Goal: Task Accomplishment & Management: Manage account settings

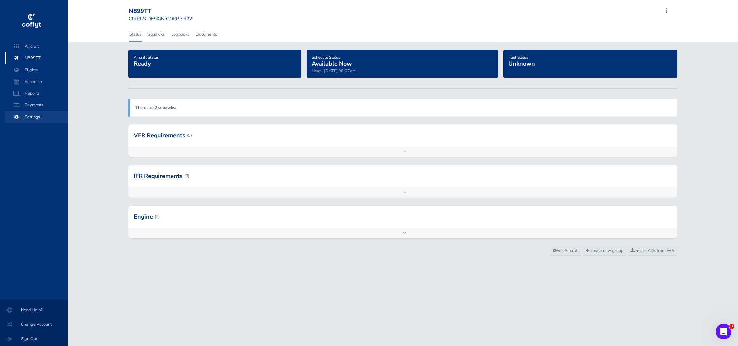
click at [32, 114] on span "Settings" at bounding box center [37, 117] width 50 height 12
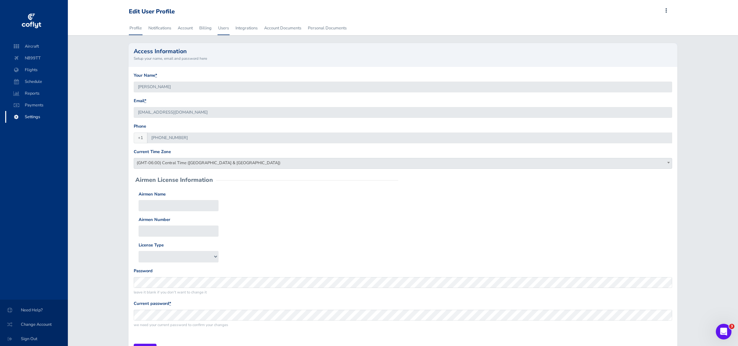
click at [226, 29] on link "Users" at bounding box center [224, 28] width 12 height 14
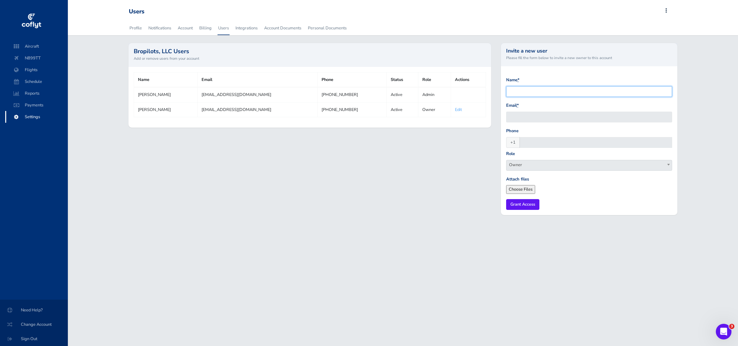
click at [533, 91] on input "Name *" at bounding box center [589, 91] width 166 height 11
type input "Jason Boffey"
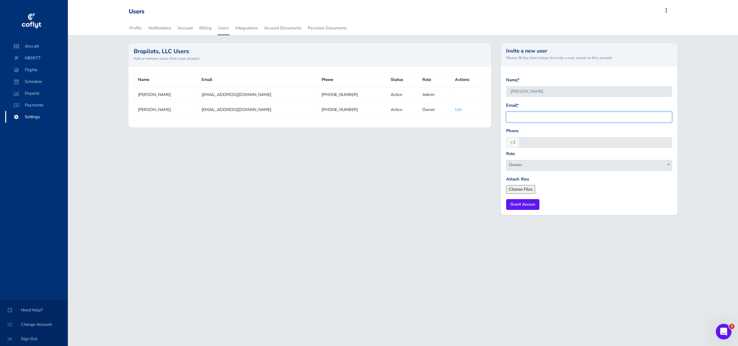
click at [531, 116] on input "Email *" at bounding box center [589, 117] width 166 height 11
paste input "Jasonboffey@yahoo.com"
type input "Jasonboffey@yahoo.com"
click at [542, 141] on input "Phone" at bounding box center [595, 142] width 153 height 11
click at [533, 141] on input "Phone" at bounding box center [595, 142] width 153 height 11
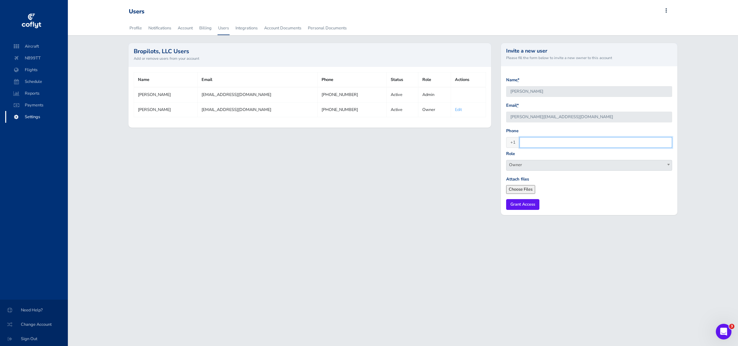
click at [536, 143] on input "Phone" at bounding box center [595, 142] width 153 height 11
click at [540, 142] on input "Phone" at bounding box center [595, 142] width 153 height 11
type input "352-281-9691"
click at [558, 166] on span "Owner" at bounding box center [588, 164] width 165 height 9
click at [591, 194] on form "Name * Jason Boffey Email * Jasonboffey@yahoo.com Phone +1 352-281-9691 Role Ow…" at bounding box center [589, 143] width 166 height 133
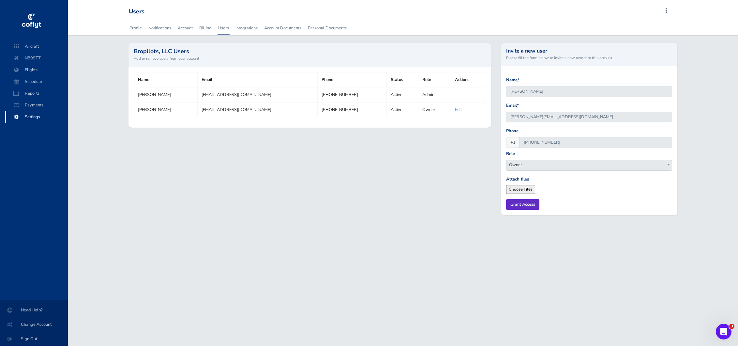
click at [522, 206] on input "Grant Access" at bounding box center [522, 204] width 33 height 11
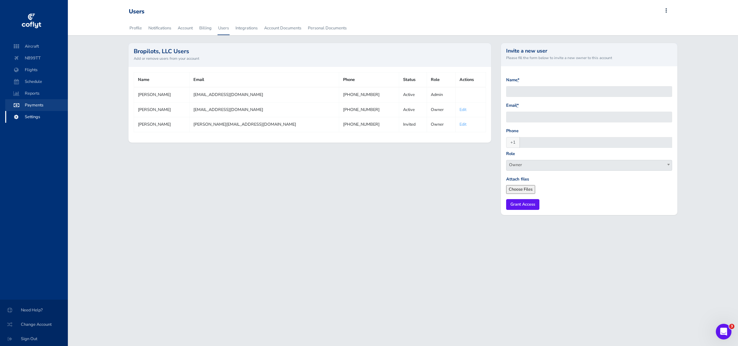
click at [36, 104] on span "Payments" at bounding box center [37, 105] width 50 height 12
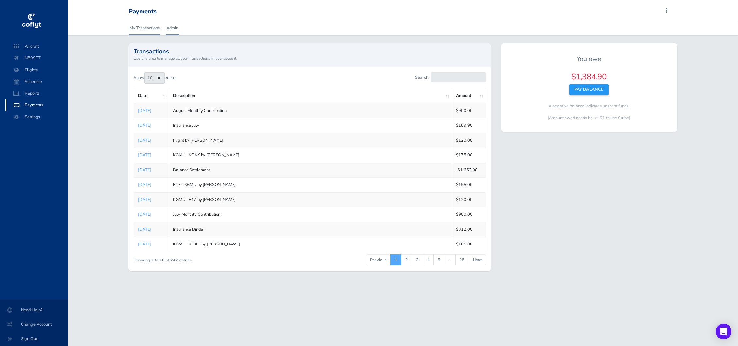
click at [173, 28] on link "Admin" at bounding box center [172, 28] width 13 height 14
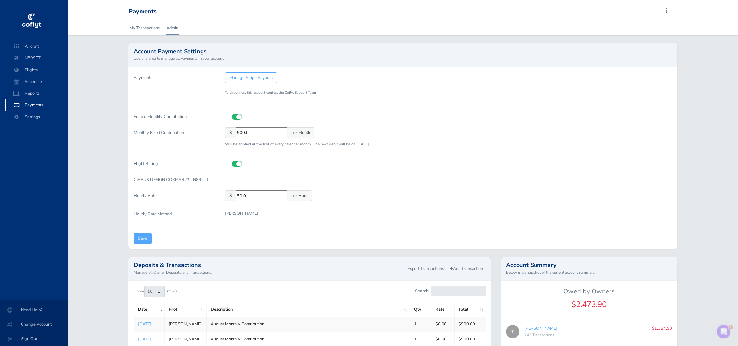
scroll to position [4, 0]
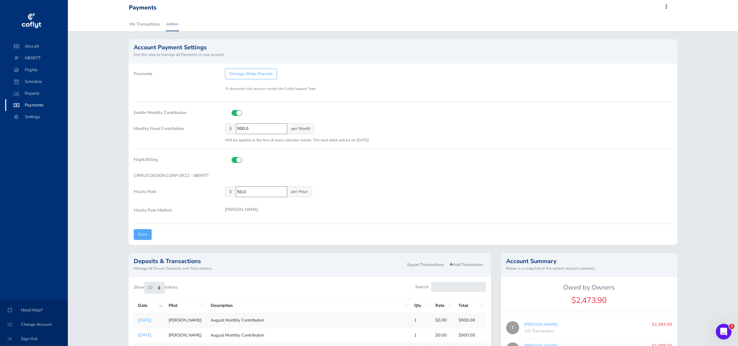
drag, startPoint x: 257, startPoint y: 194, endPoint x: 223, endPoint y: 191, distance: 33.4
click at [223, 191] on div "$ 50.0 per Hour" at bounding box center [448, 192] width 457 height 13
type input "30"
click at [442, 203] on form "Payments Manage Stripe Payouts To disconnect this account contact the Coflyt Su…" at bounding box center [403, 153] width 538 height 171
click at [141, 232] on input "Save" at bounding box center [143, 234] width 18 height 11
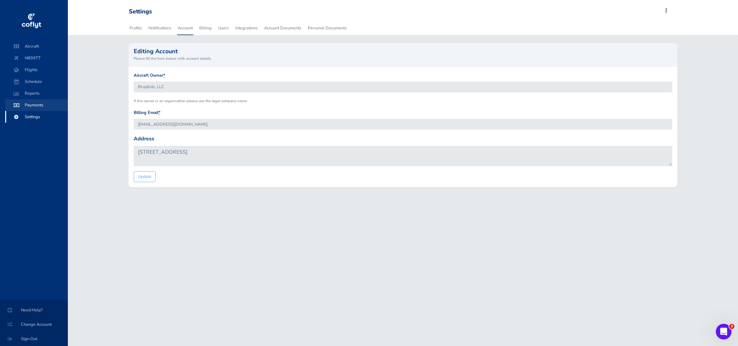
click at [38, 106] on span "Payments" at bounding box center [37, 105] width 50 height 12
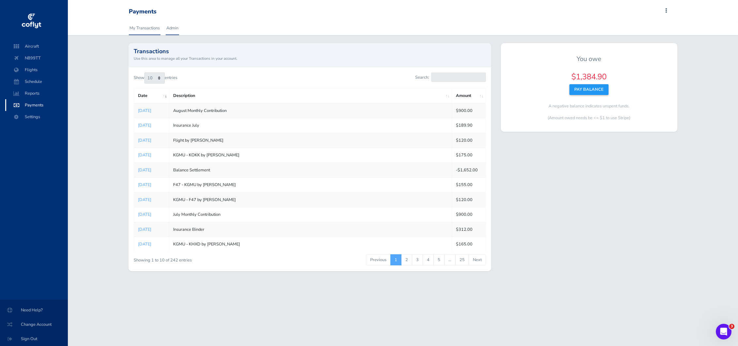
click at [178, 30] on link "Admin" at bounding box center [172, 28] width 13 height 14
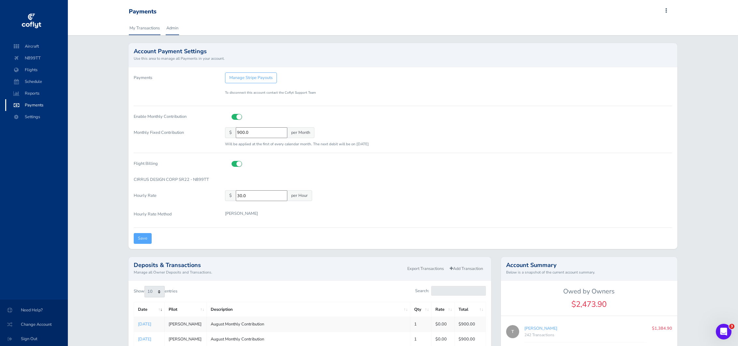
click at [142, 29] on link "My Transactions" at bounding box center [145, 28] width 32 height 14
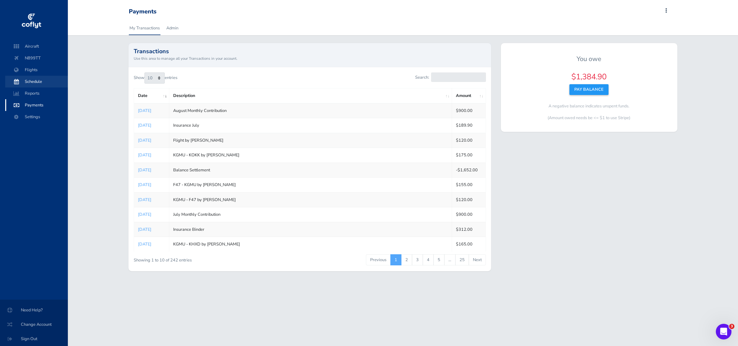
click at [35, 81] on span "Schedule" at bounding box center [37, 82] width 50 height 12
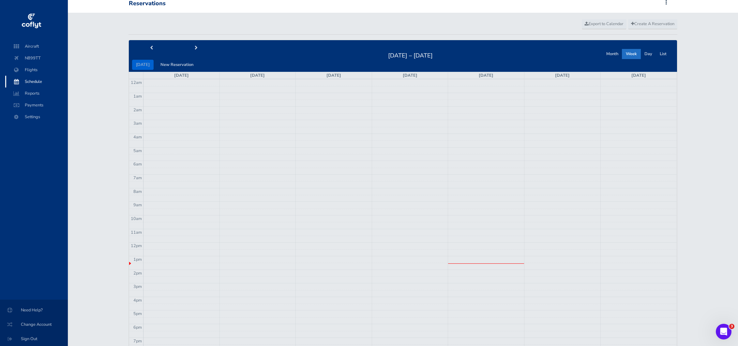
scroll to position [12, 0]
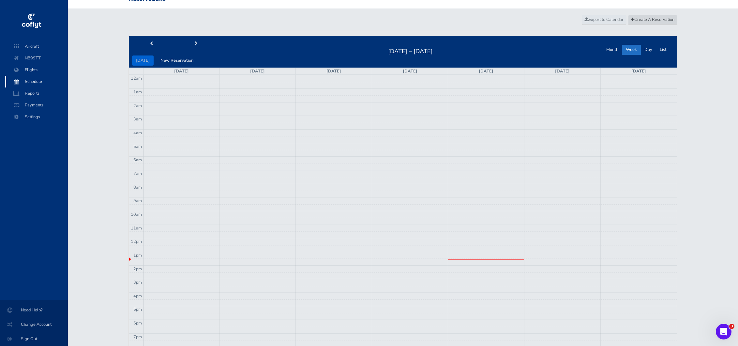
click at [642, 20] on span "Create A Reservation" at bounding box center [652, 20] width 43 height 6
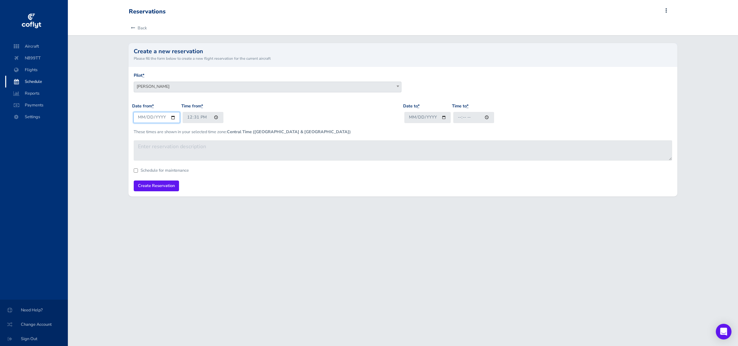
click at [152, 119] on input "[DATE]" at bounding box center [156, 117] width 47 height 11
click at [174, 118] on input "[DATE]" at bounding box center [156, 117] width 47 height 11
type input "[DATE]"
click at [188, 116] on input "12:31" at bounding box center [203, 117] width 41 height 11
click at [195, 117] on input "20:31" at bounding box center [203, 117] width 41 height 11
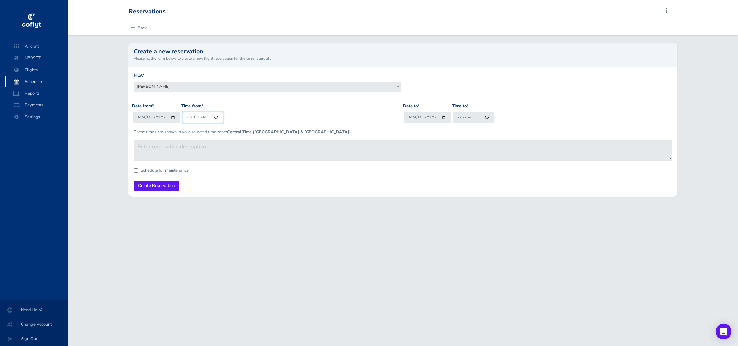
type input "08:00"
click at [443, 117] on input "Date to *" at bounding box center [427, 117] width 47 height 11
type input "2025-08-14"
click at [458, 117] on input "Time to *" at bounding box center [473, 117] width 41 height 11
type input "10:00"
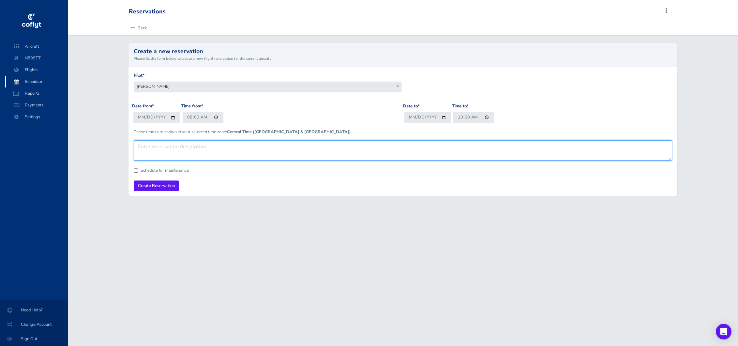
click at [291, 154] on textarea at bounding box center [403, 150] width 538 height 20
type textarea "Flight with Jason"
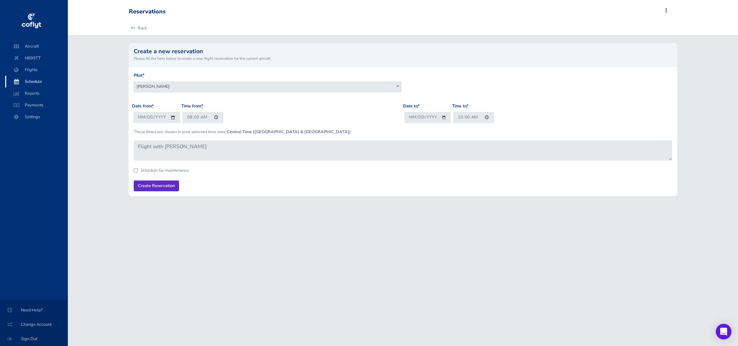
click at [153, 187] on input "Create Reservation" at bounding box center [156, 185] width 45 height 11
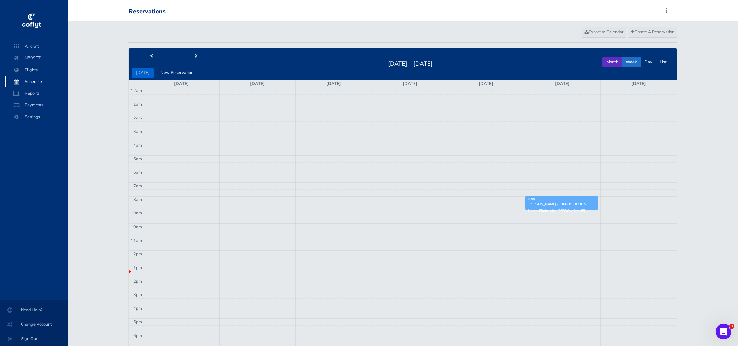
click at [611, 64] on button "Month" at bounding box center [612, 62] width 20 height 10
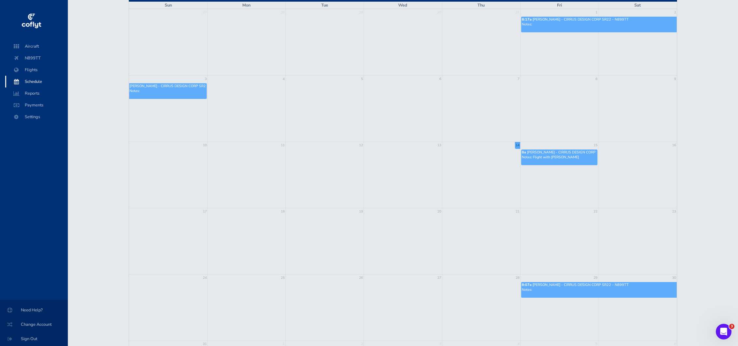
scroll to position [145, 0]
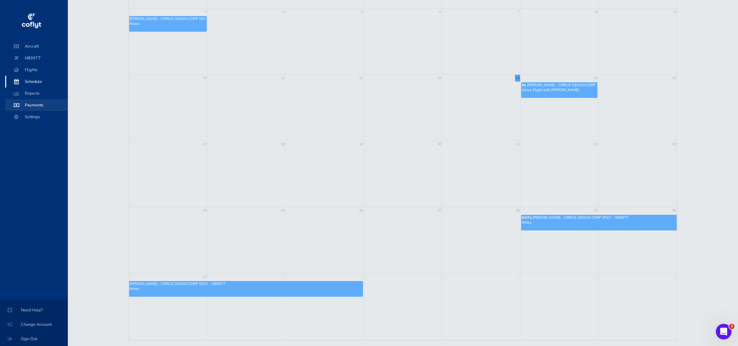
click at [32, 103] on span "Payments" at bounding box center [37, 105] width 50 height 12
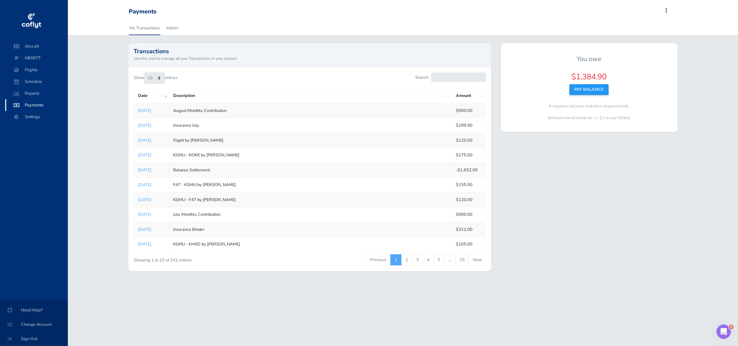
drag, startPoint x: 660, startPoint y: 201, endPoint x: 651, endPoint y: 198, distance: 10.1
click at [659, 200] on div "You owe $1,384.90 Pay Balance A negative balance indicates unspent funds. (Amou…" at bounding box center [589, 160] width 186 height 235
click at [174, 26] on link "Admin" at bounding box center [172, 28] width 13 height 14
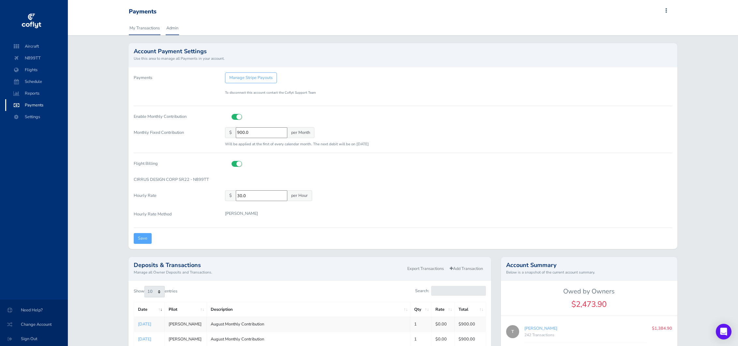
click at [148, 28] on link "My Transactions" at bounding box center [145, 28] width 32 height 14
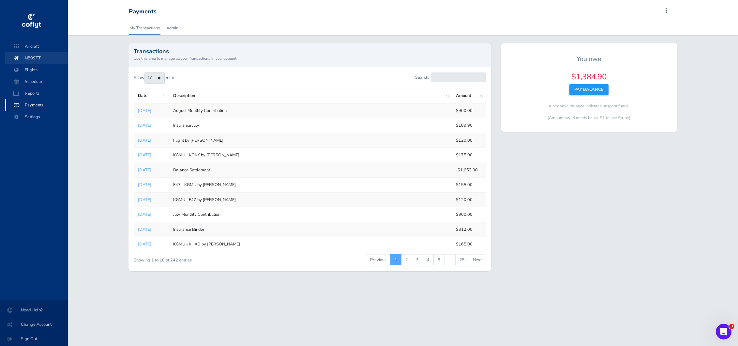
click at [38, 59] on span "N899TT" at bounding box center [37, 58] width 50 height 12
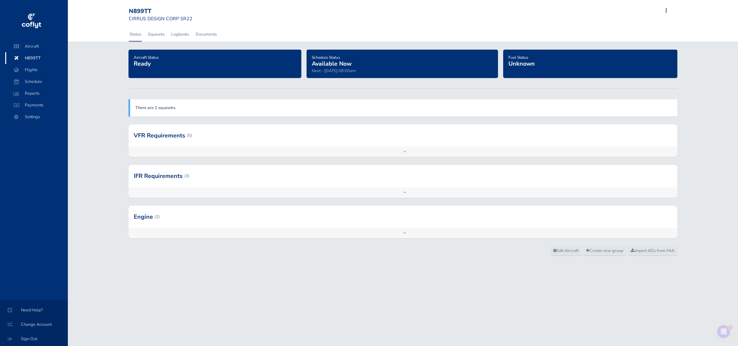
click at [197, 175] on div at bounding box center [402, 176] width 549 height 22
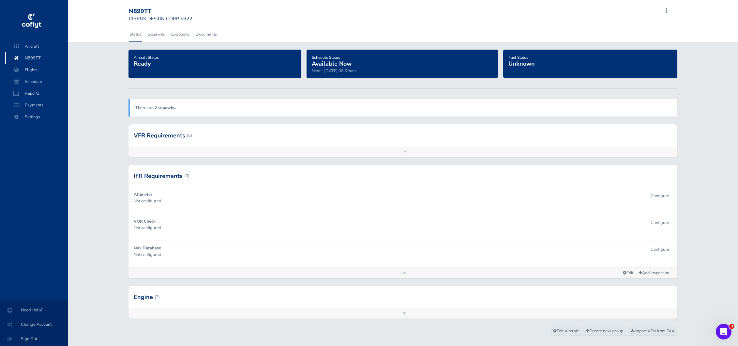
click at [198, 175] on div at bounding box center [402, 176] width 549 height 22
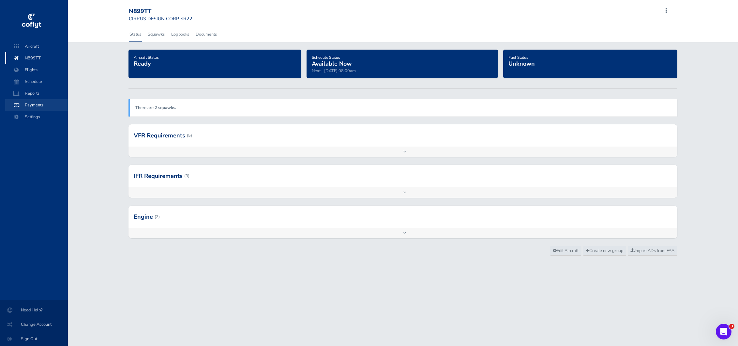
click at [33, 106] on span "Payments" at bounding box center [37, 105] width 50 height 12
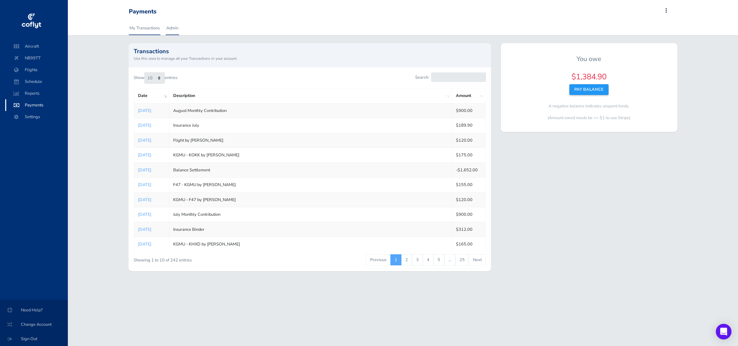
click at [173, 30] on link "Admin" at bounding box center [172, 28] width 13 height 14
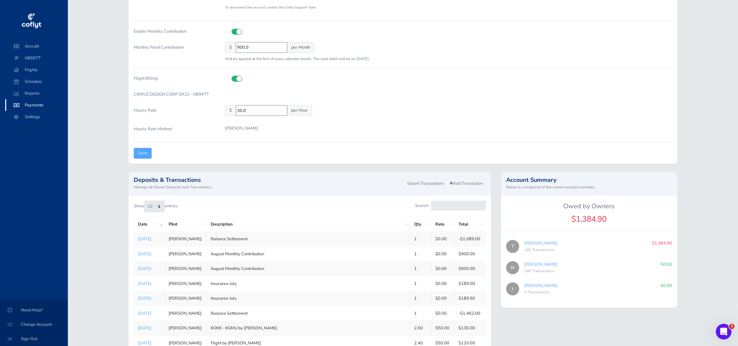
scroll to position [49, 0]
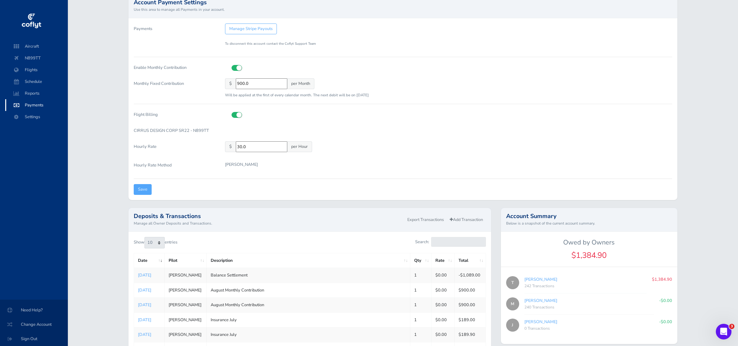
click at [301, 83] on span "per Month" at bounding box center [300, 83] width 27 height 11
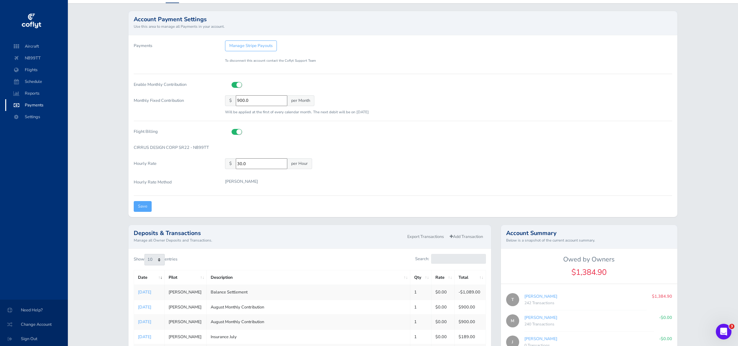
scroll to position [28, 0]
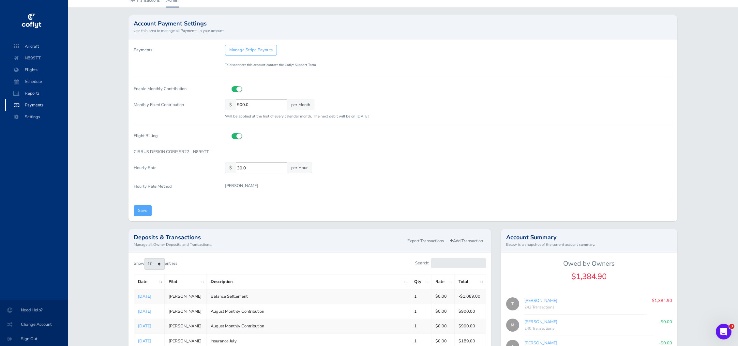
click at [430, 98] on form "Payments Manage Stripe Payouts To disconnect this account contact the Coflyt Su…" at bounding box center [403, 130] width 538 height 171
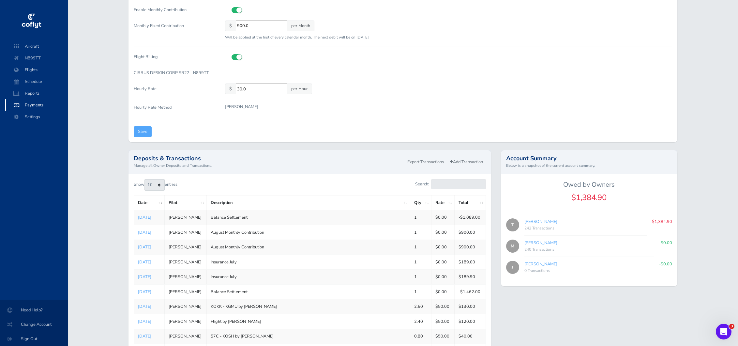
scroll to position [102, 0]
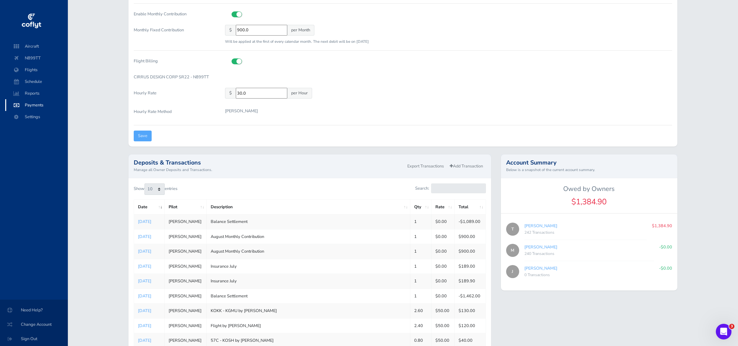
click at [232, 11] on icon at bounding box center [232, 11] width 0 height 0
click at [236, 14] on input "checkbox" at bounding box center [234, 13] width 4 height 4
checkbox input "false"
click at [443, 70] on form "Payments Manage Stripe Payouts To disconnect this account contact the Coflyt Su…" at bounding box center [403, 55] width 538 height 171
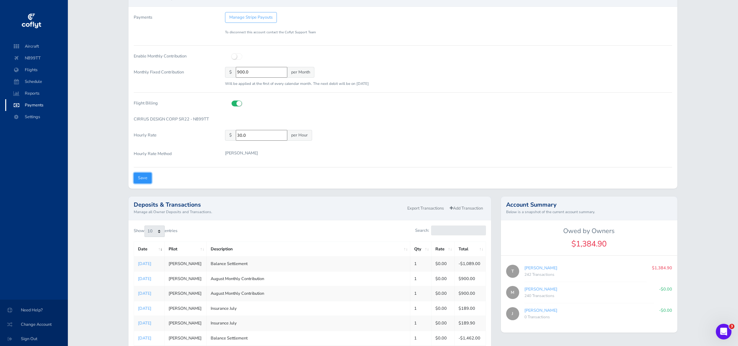
click at [142, 174] on input "Save" at bounding box center [143, 178] width 18 height 11
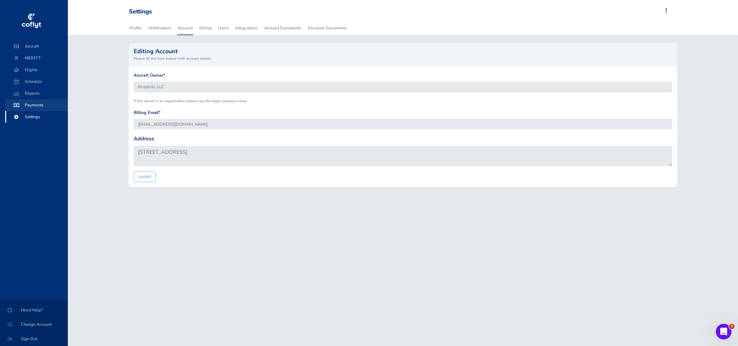
click at [36, 105] on span "Payments" at bounding box center [37, 105] width 50 height 12
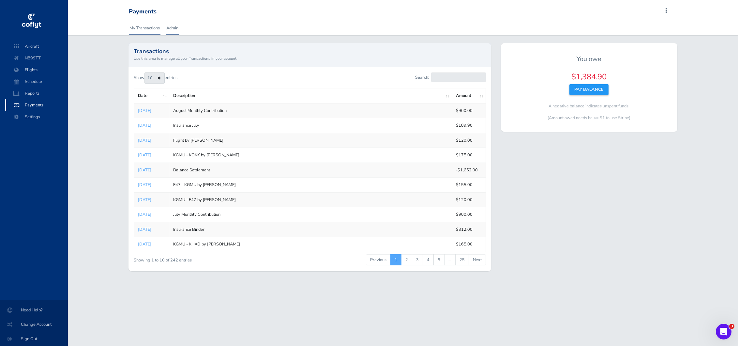
click at [171, 27] on link "Admin" at bounding box center [172, 28] width 13 height 14
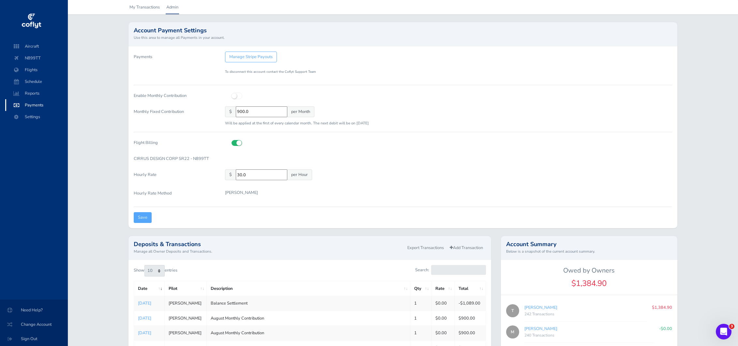
scroll to position [13, 0]
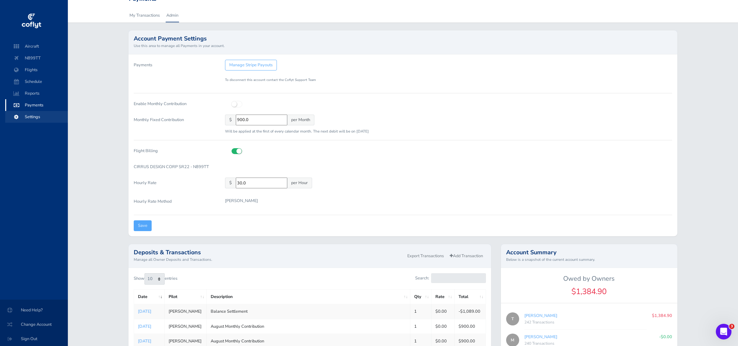
click at [32, 115] on span "Settings" at bounding box center [37, 117] width 50 height 12
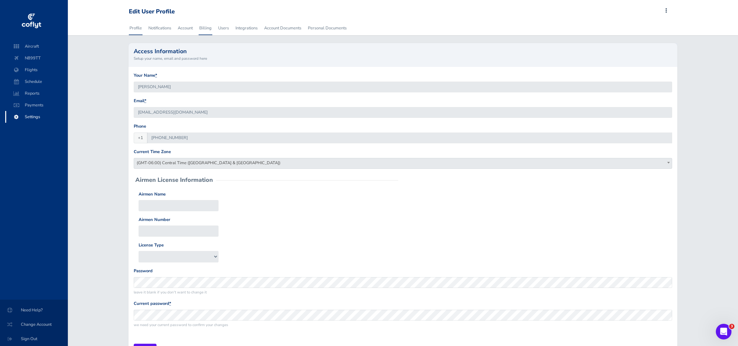
click at [205, 29] on link "Billing" at bounding box center [206, 28] width 14 height 14
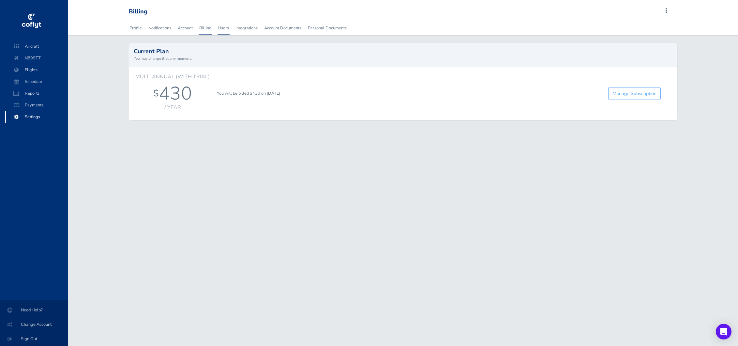
click at [222, 28] on link "Users" at bounding box center [224, 28] width 12 height 14
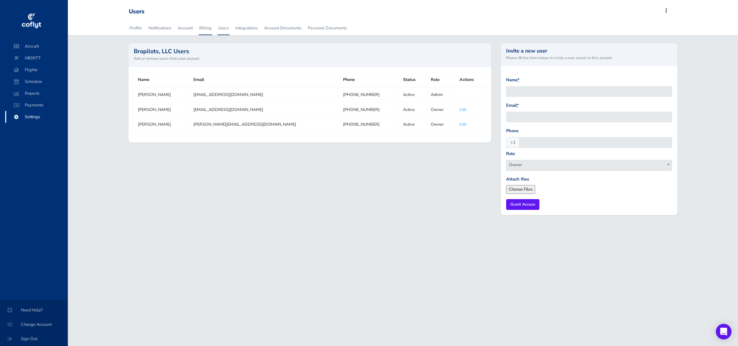
click at [203, 27] on link "Billing" at bounding box center [206, 28] width 14 height 14
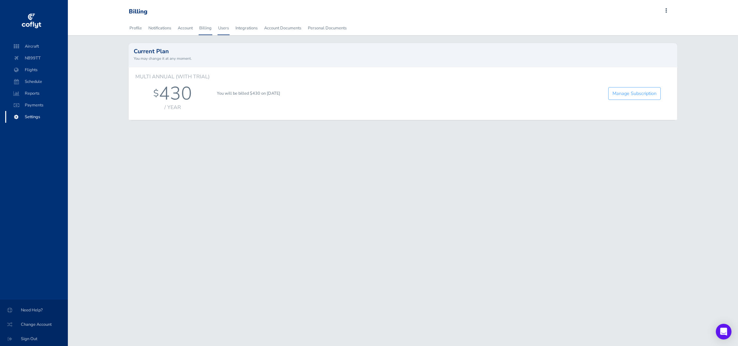
click at [224, 27] on link "Users" at bounding box center [224, 28] width 12 height 14
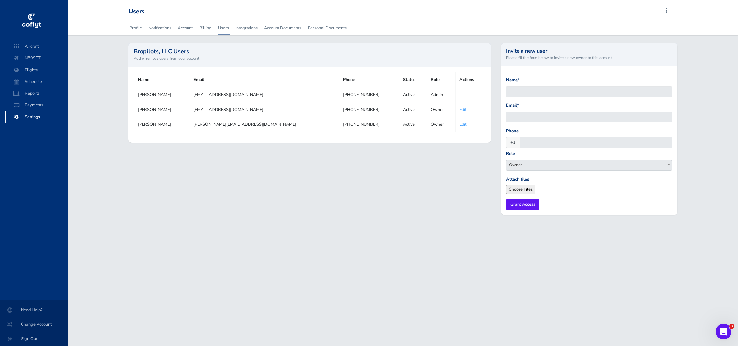
click at [459, 127] on link "Edit" at bounding box center [462, 124] width 7 height 6
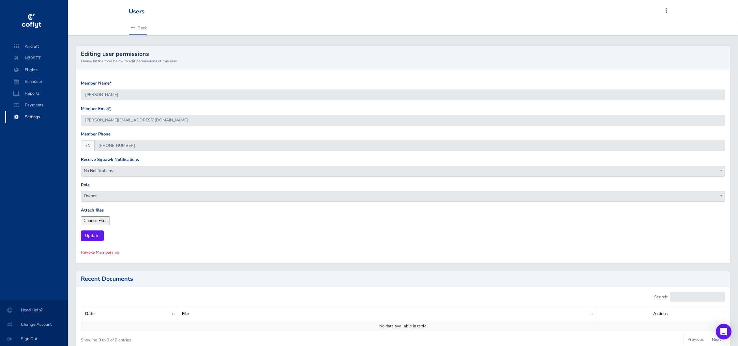
click at [144, 28] on link "Back" at bounding box center [138, 28] width 18 height 14
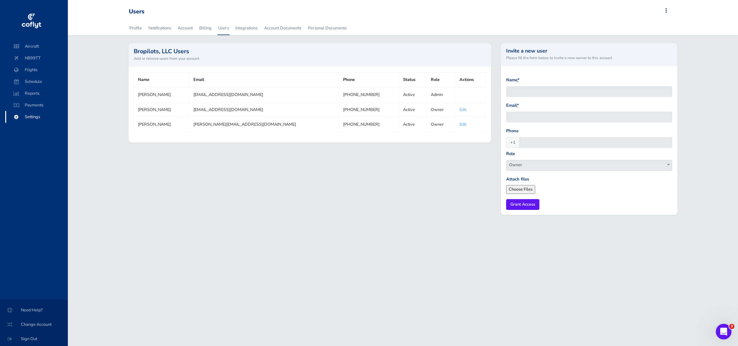
click at [459, 124] on link "Edit" at bounding box center [462, 124] width 7 height 6
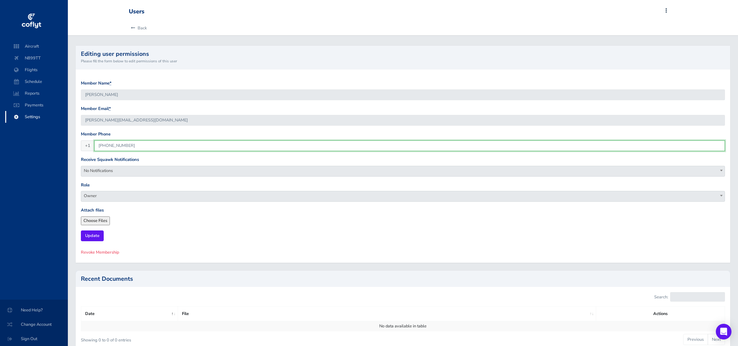
drag, startPoint x: 107, startPoint y: 145, endPoint x: 95, endPoint y: 146, distance: 12.1
click at [95, 146] on input "[PHONE_NUMBER]" at bounding box center [409, 145] width 631 height 11
click at [109, 147] on input "[PHONE_NUMBER]" at bounding box center [409, 145] width 631 height 11
type input "[PHONE_NUMBER]"
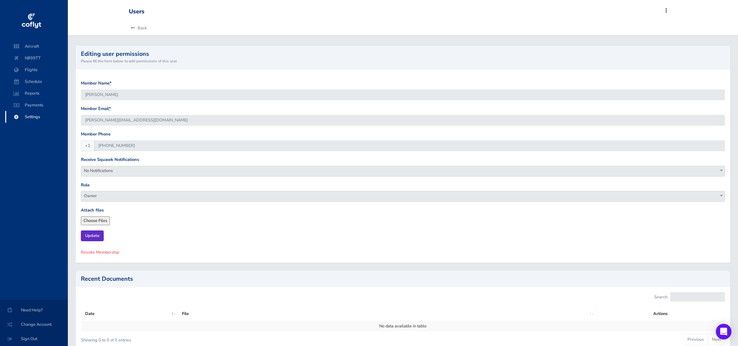
click at [97, 237] on input "Update" at bounding box center [92, 235] width 23 height 11
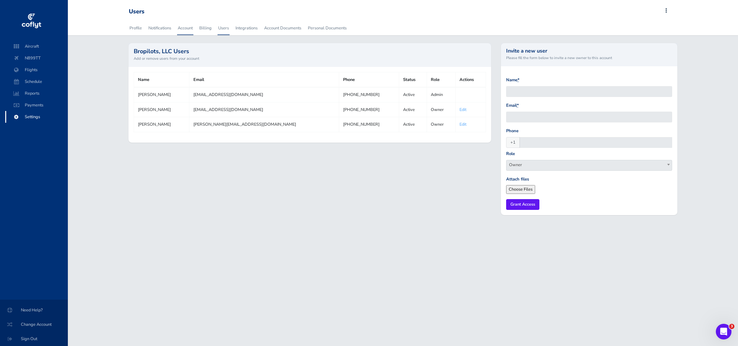
click at [183, 27] on link "Account" at bounding box center [185, 28] width 16 height 14
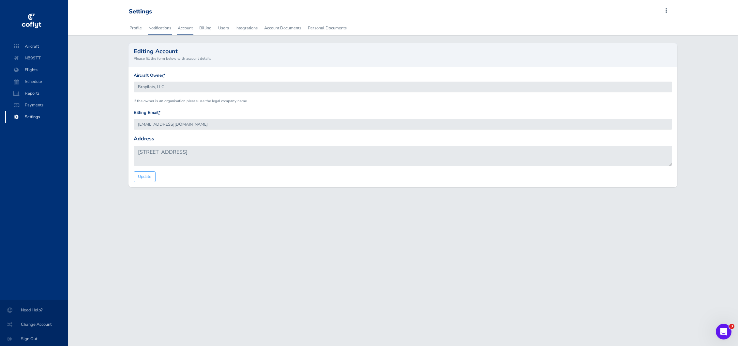
click at [162, 25] on link "Notifications" at bounding box center [160, 28] width 24 height 14
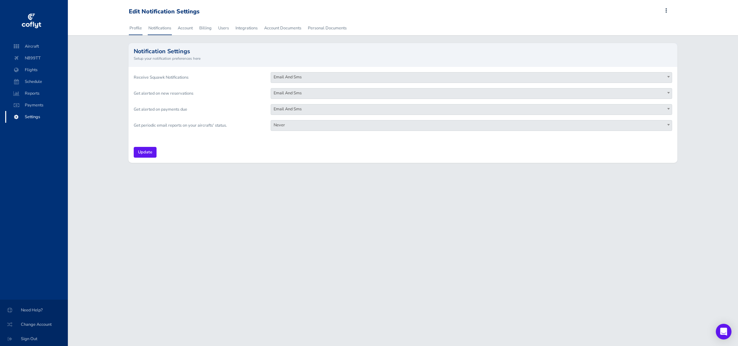
click at [140, 29] on link "Profile" at bounding box center [136, 28] width 14 height 14
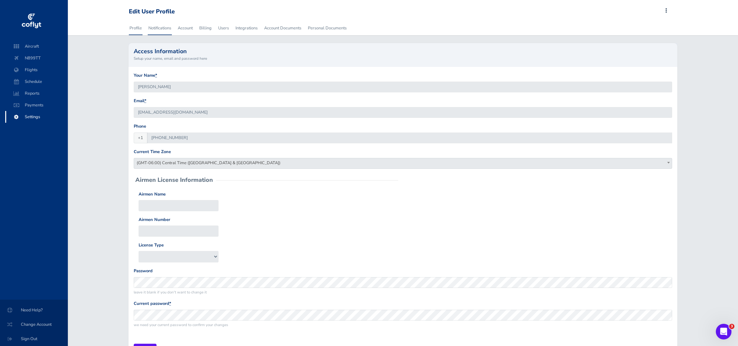
click at [169, 28] on link "Notifications" at bounding box center [160, 28] width 24 height 14
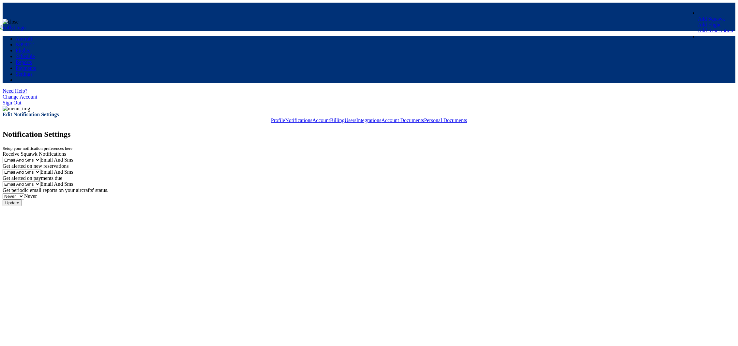
click at [312, 117] on link "Account" at bounding box center [321, 120] width 18 height 6
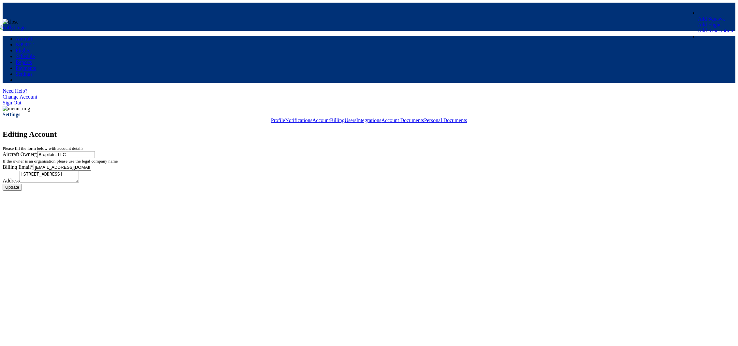
click at [330, 117] on link "Billing" at bounding box center [337, 120] width 14 height 6
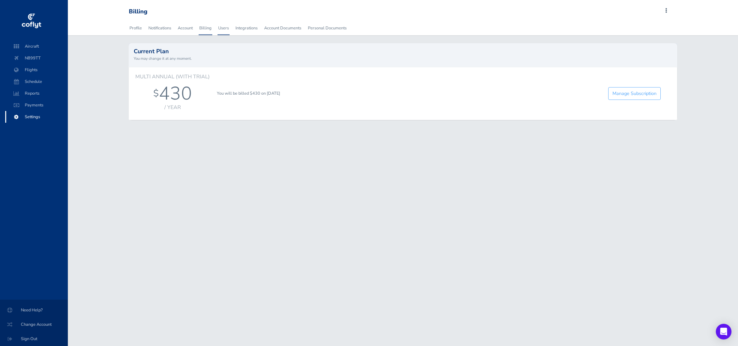
click at [225, 29] on link "Users" at bounding box center [224, 28] width 12 height 14
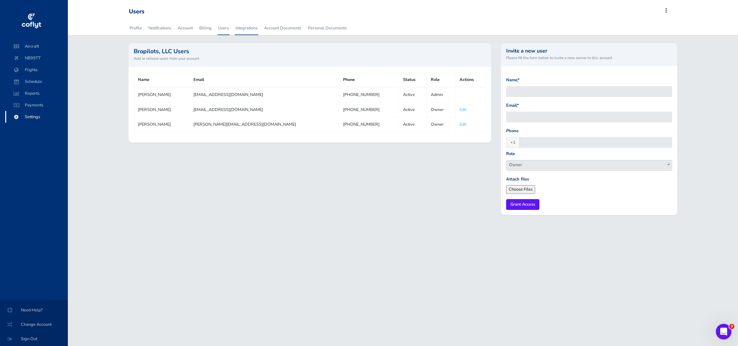
click at [243, 29] on link "Integrations" at bounding box center [246, 28] width 23 height 14
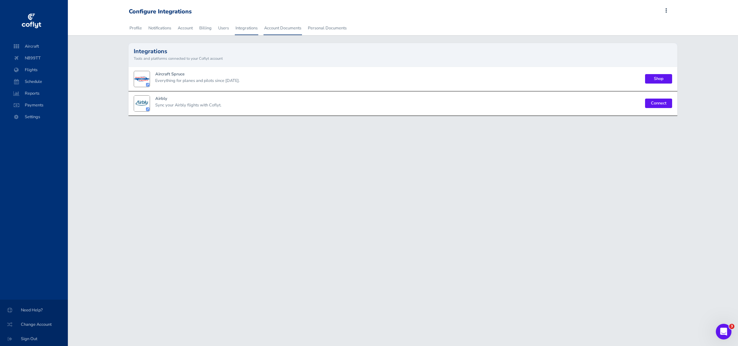
click at [276, 29] on link "Account Documents" at bounding box center [282, 28] width 38 height 14
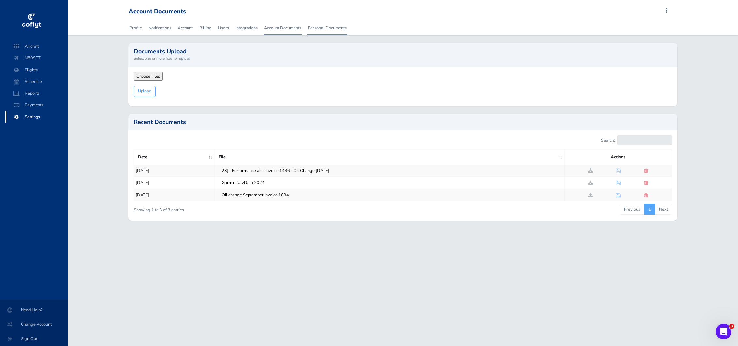
click at [328, 28] on link "Personal Documents" at bounding box center [327, 28] width 40 height 14
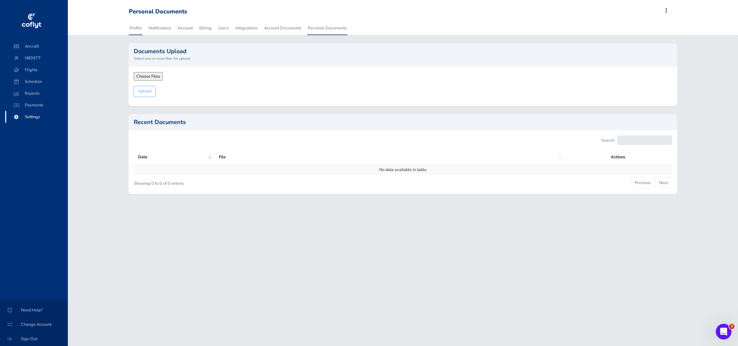
click at [135, 27] on link "Profile" at bounding box center [136, 28] width 14 height 14
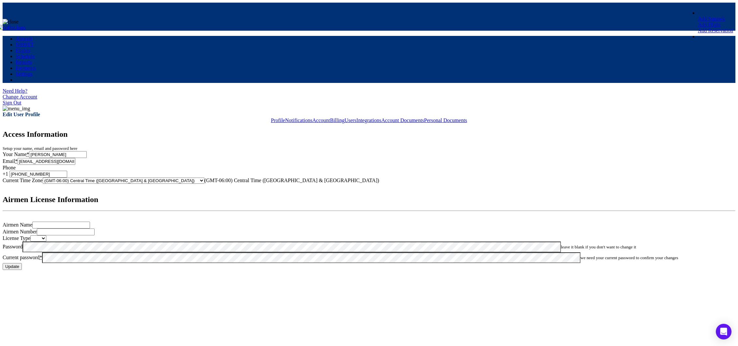
click at [34, 47] on span "N899TT" at bounding box center [25, 45] width 18 height 6
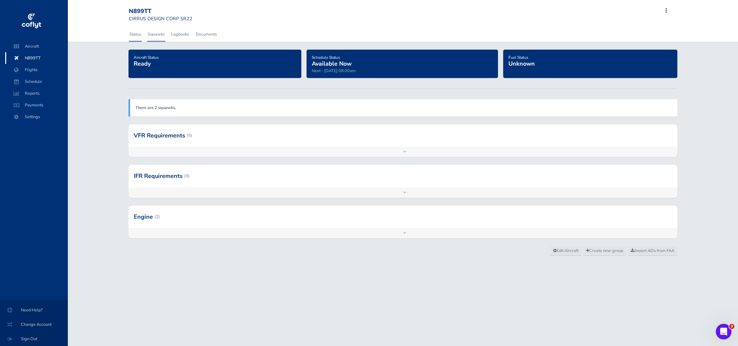
click at [157, 36] on link "Squawks" at bounding box center [156, 34] width 18 height 14
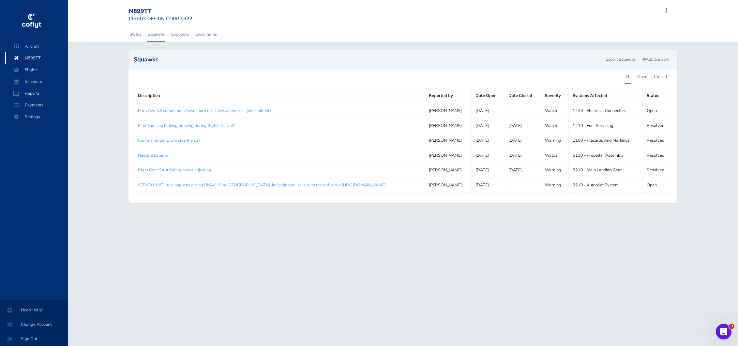
click at [199, 110] on link "Prime switch sometimes doesn't turn on - takes a few tries (intermittent)" at bounding box center [204, 111] width 133 height 6
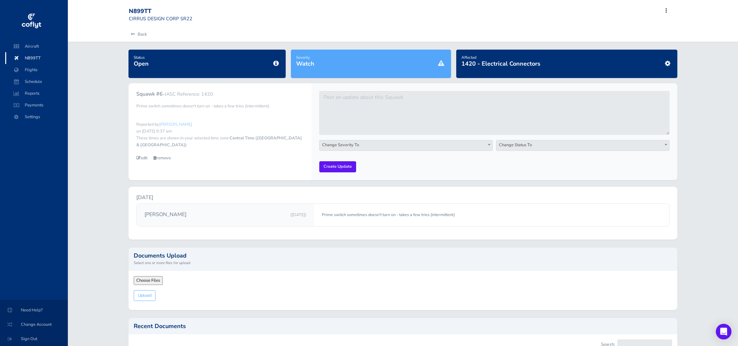
click at [352, 144] on span "Change Severity To" at bounding box center [406, 144] width 173 height 9
click at [279, 156] on div "Squawk #6 - JASC Reference: 1420 Prime switch sometimes doesn't turn on - takes…" at bounding box center [219, 126] width 183 height 87
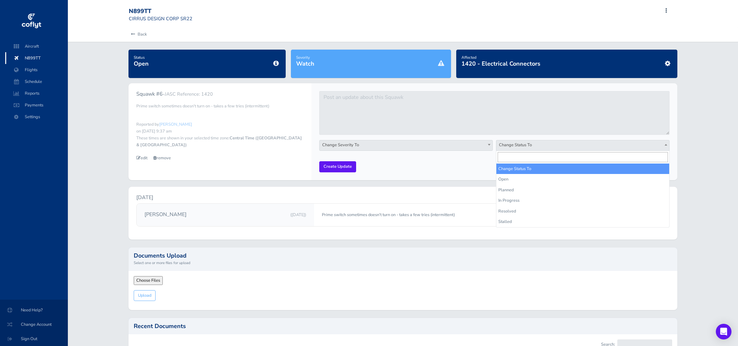
click at [527, 142] on span "Change Status To" at bounding box center [582, 144] width 173 height 9
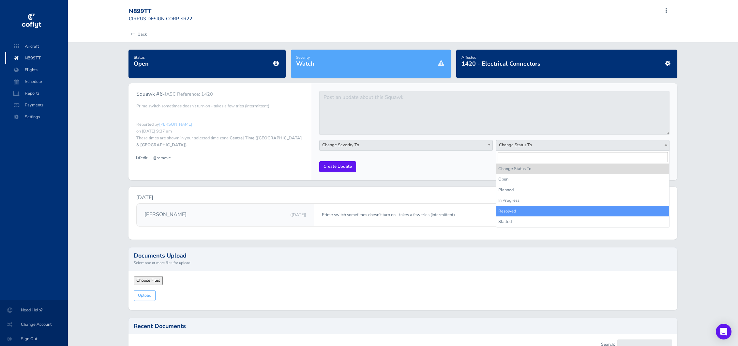
scroll to position [4, 0]
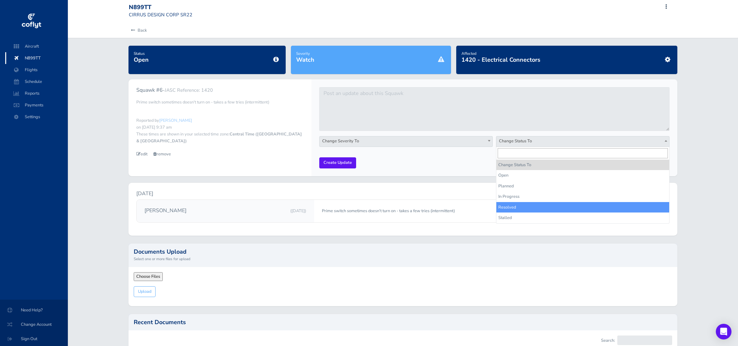
select select "resolved"
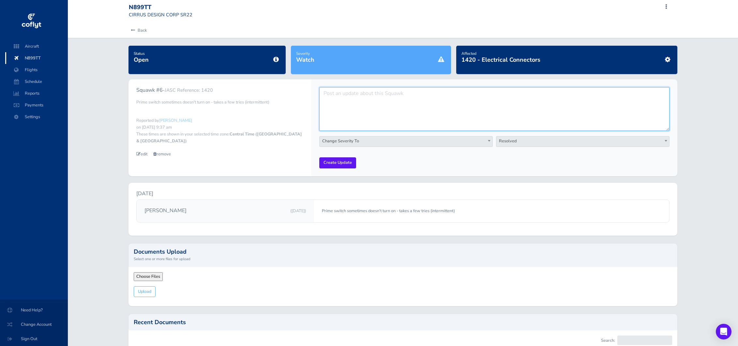
click at [362, 106] on textarea at bounding box center [494, 109] width 350 height 44
type textarea "can't replicate anymore"
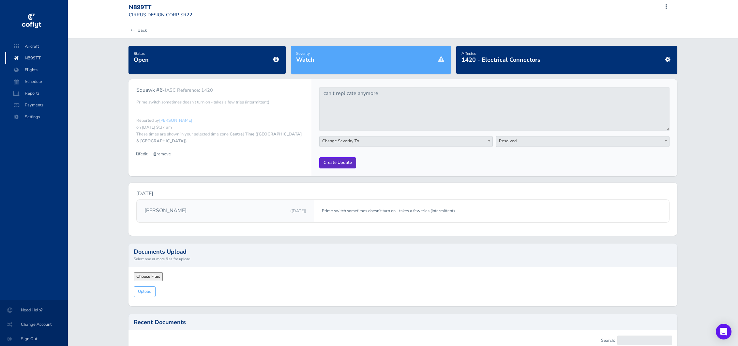
click at [336, 164] on input "Create Update" at bounding box center [337, 162] width 37 height 11
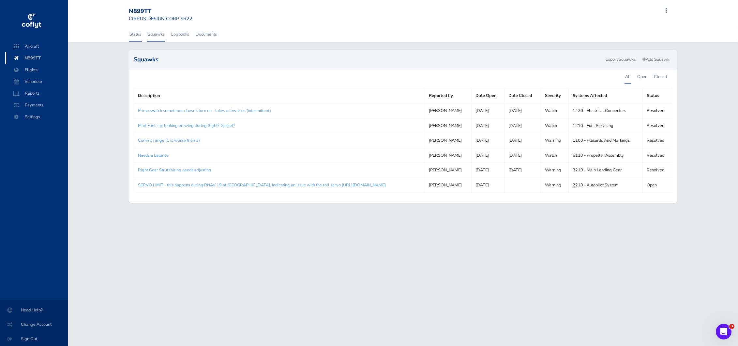
click at [133, 33] on link "Status" at bounding box center [135, 34] width 13 height 14
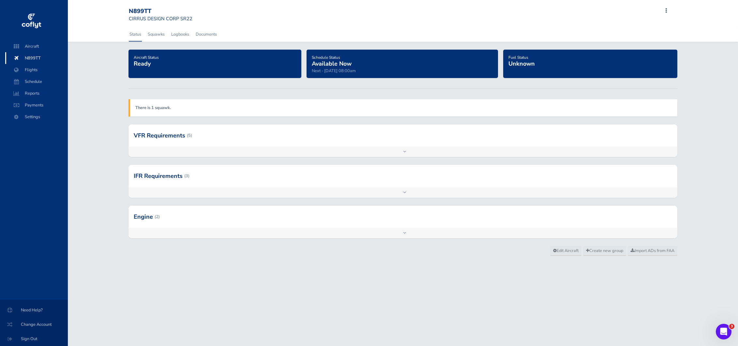
click at [164, 109] on strong "There is 1 squawk." at bounding box center [153, 108] width 36 height 6
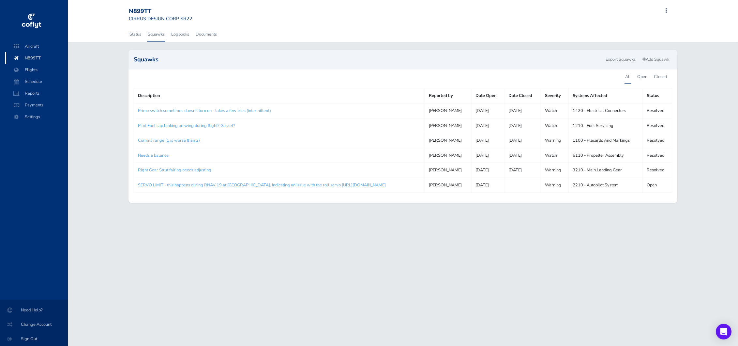
click at [392, 278] on div "N899TT CIRRUS DESIGN CORP SR22 Add Squawk Add Flight Add Reservation T Profile …" at bounding box center [403, 173] width 670 height 346
click at [36, 118] on span "Settings" at bounding box center [37, 117] width 50 height 12
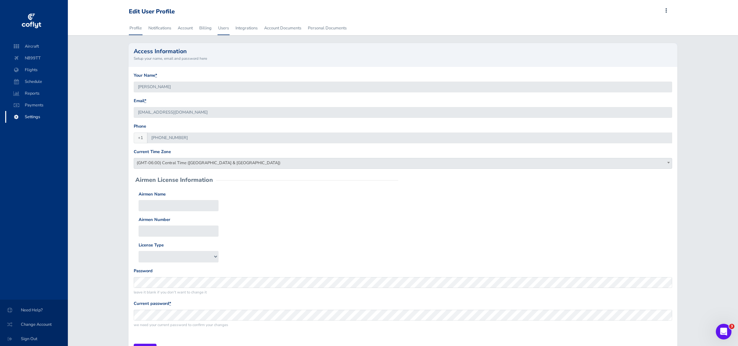
click at [220, 29] on link "Users" at bounding box center [224, 28] width 12 height 14
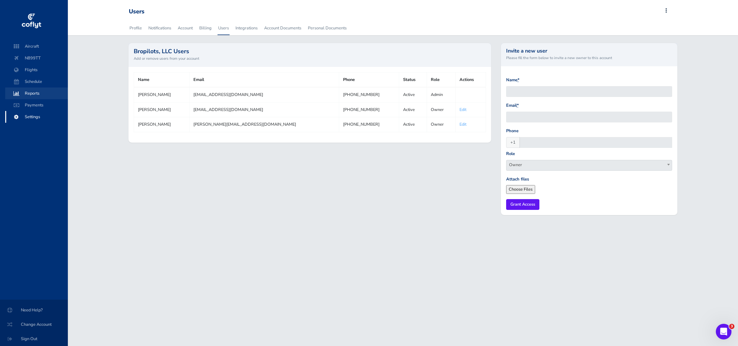
click at [34, 93] on span "Reports" at bounding box center [37, 93] width 50 height 12
